Goal: Task Accomplishment & Management: Complete application form

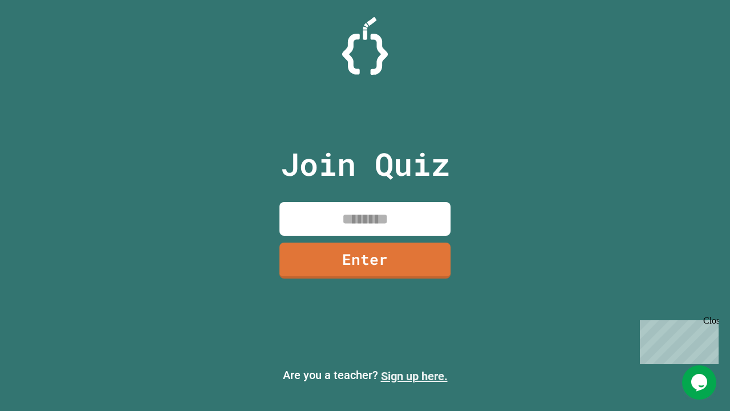
click at [414, 376] on link "Sign up here." at bounding box center [414, 376] width 67 height 14
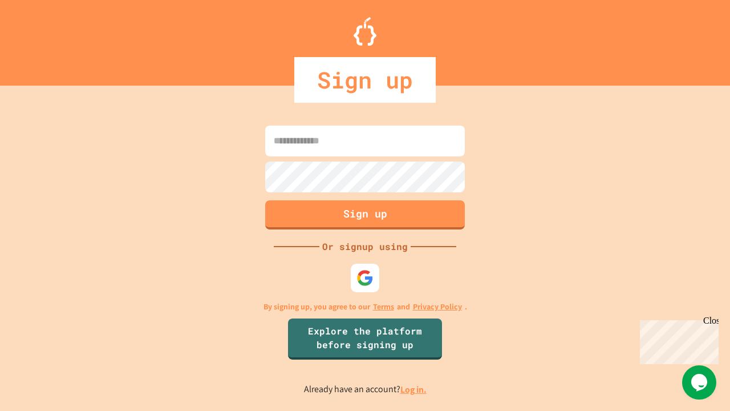
click at [414, 389] on link "Log in." at bounding box center [413, 389] width 26 height 12
